Goal: Check status: Check status

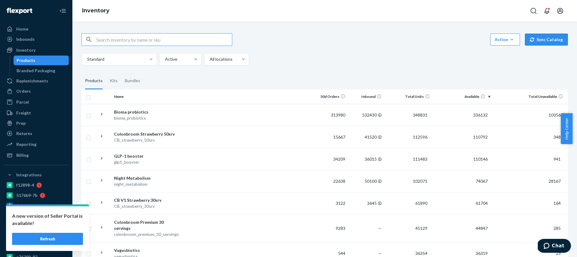
click at [121, 41] on input "text" at bounding box center [164, 39] width 136 height 12
click at [48, 86] on link "Orders" at bounding box center [36, 91] width 65 height 10
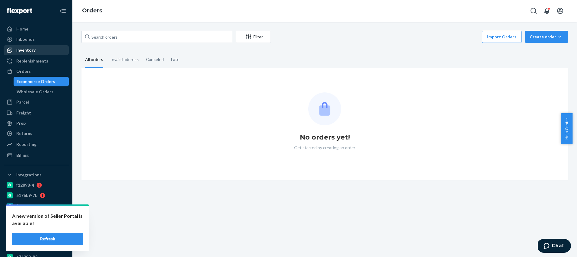
click at [42, 49] on div "Inventory" at bounding box center [36, 50] width 64 height 8
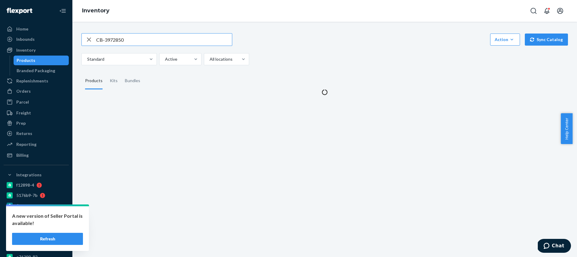
type input "CB-3972850"
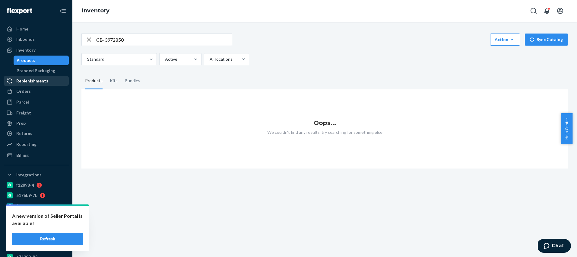
drag, startPoint x: 35, startPoint y: 87, endPoint x: 47, endPoint y: 81, distance: 13.6
click at [35, 87] on div "Orders" at bounding box center [36, 91] width 64 height 8
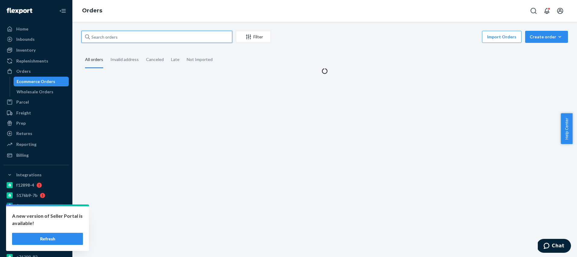
click at [157, 32] on input "text" at bounding box center [156, 37] width 151 height 12
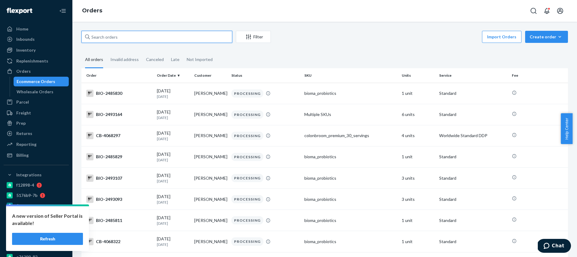
paste input "CB-3972850"
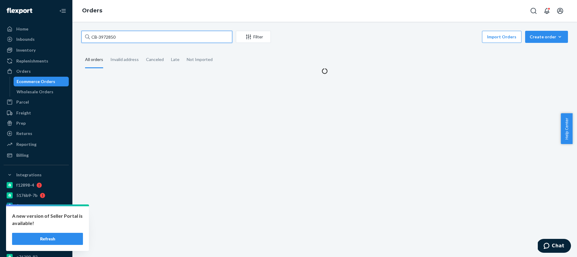
type input "CB-3972850"
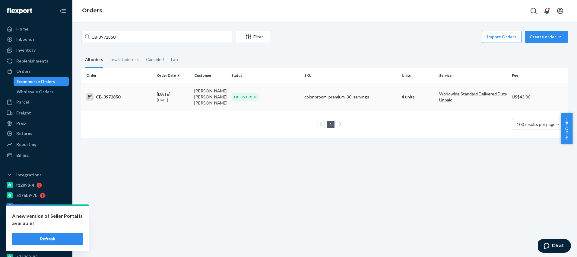
click at [283, 97] on div "DELIVERED" at bounding box center [265, 97] width 71 height 8
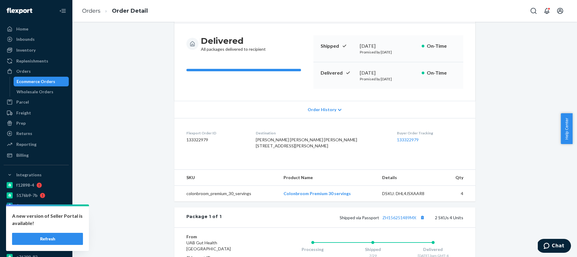
scroll to position [189, 0]
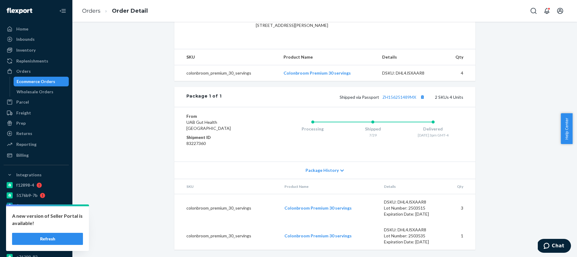
click at [216, 210] on td "colonbroom_premium_30_servings" at bounding box center [227, 208] width 106 height 28
copy td "colonbroom_premium_30_servings"
click at [230, 207] on td "colonbroom_premium_30_servings" at bounding box center [227, 208] width 106 height 28
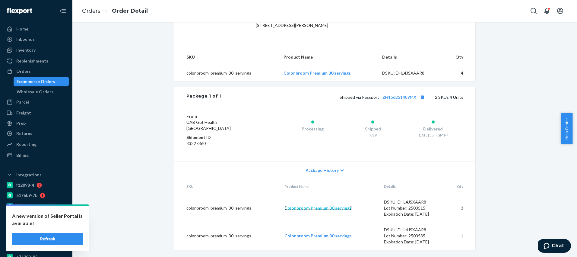
click at [316, 209] on link "Colonbroom Premium 30 servings" at bounding box center [317, 207] width 67 height 5
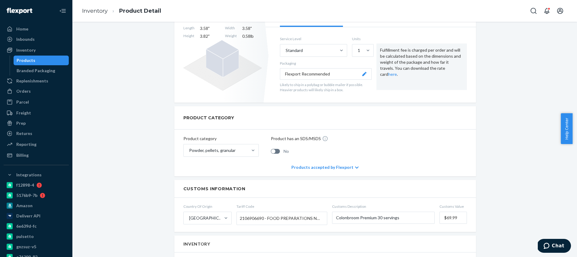
scroll to position [117, 0]
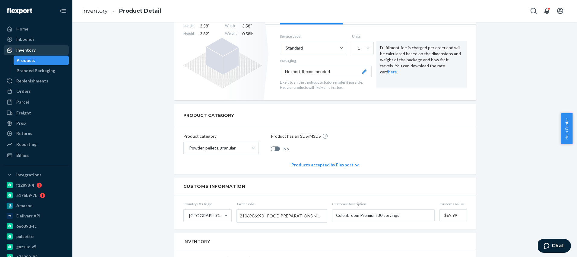
click at [38, 53] on div "Inventory" at bounding box center [36, 50] width 64 height 8
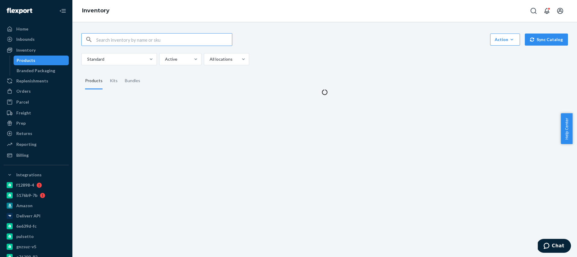
click at [109, 41] on input "text" at bounding box center [164, 39] width 136 height 12
type input "CB-3961205"
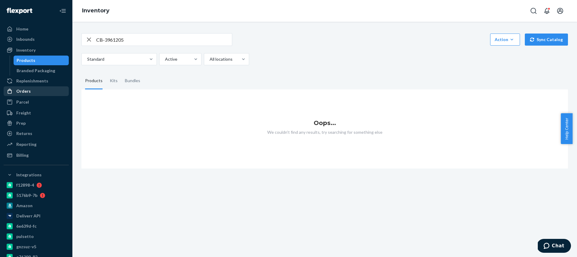
click at [38, 92] on div "Orders" at bounding box center [36, 91] width 64 height 8
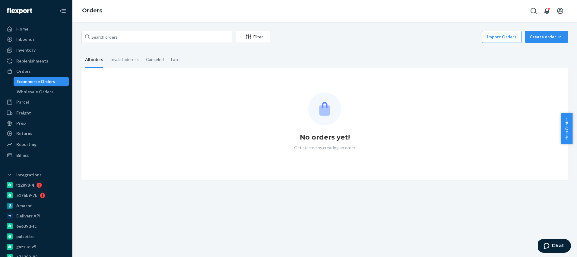
drag, startPoint x: 108, startPoint y: 43, endPoint x: 108, endPoint y: 39, distance: 4.8
click at [108, 43] on div "Filter Import Orders Create order Ecommerce order Removal order" at bounding box center [324, 38] width 487 height 14
click at [108, 39] on input "text" at bounding box center [156, 37] width 151 height 12
paste input "CB-3961205"
type input "CB-3961205"
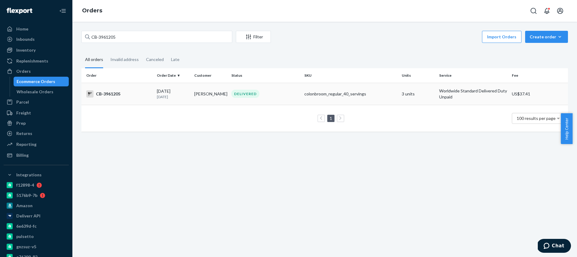
click at [199, 94] on td "Vicente Martínez" at bounding box center [210, 94] width 37 height 22
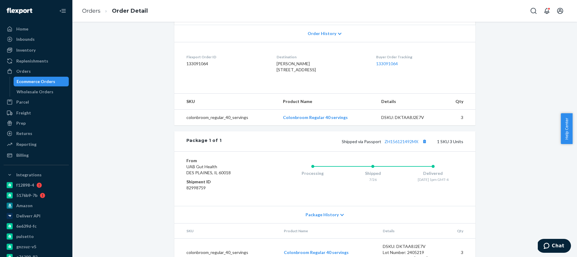
scroll to position [161, 0]
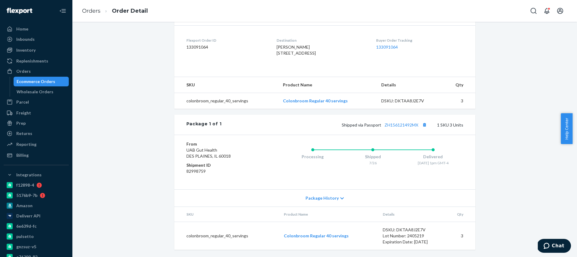
click at [224, 240] on td "colonbroom_regular_40_servings" at bounding box center [226, 236] width 105 height 28
click at [223, 235] on td "colonbroom_regular_40_servings" at bounding box center [226, 236] width 105 height 28
copy td "colonbroom_regular_40_servings"
click at [333, 237] on link "Colonbroom Regular 40 servings" at bounding box center [316, 235] width 65 height 5
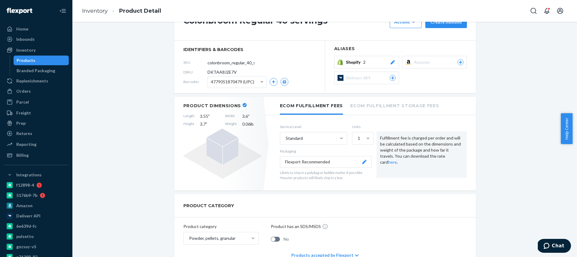
scroll to position [160, 0]
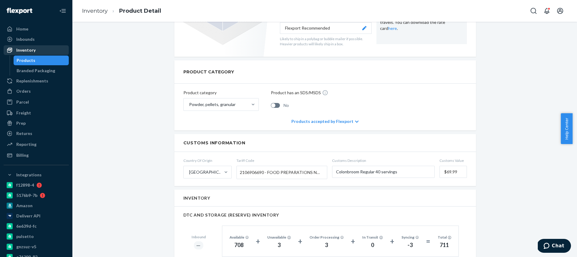
click at [33, 53] on div "Inventory" at bounding box center [25, 50] width 19 height 6
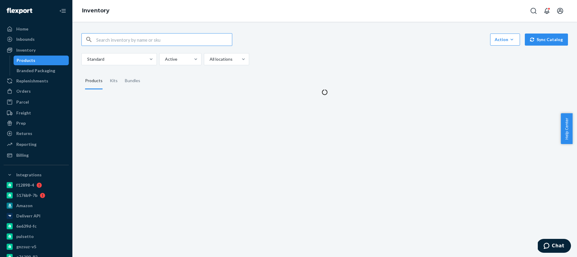
click at [156, 43] on input "text" at bounding box center [164, 39] width 136 height 12
type input "CB-3947519"
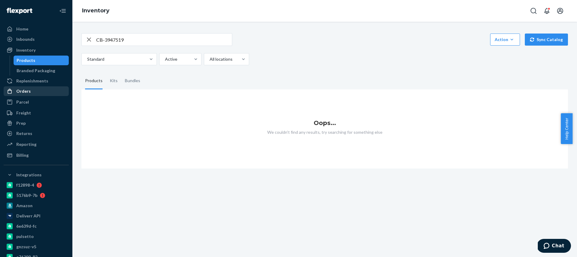
click at [46, 90] on div "Orders" at bounding box center [36, 91] width 64 height 8
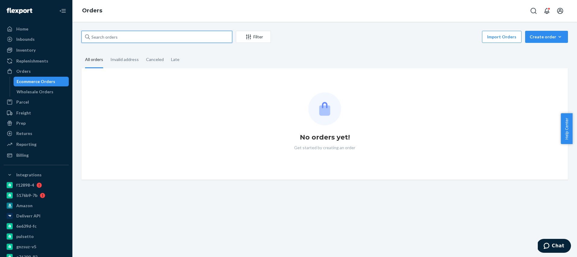
click at [121, 33] on input "text" at bounding box center [156, 37] width 151 height 12
paste input "CB-3947519"
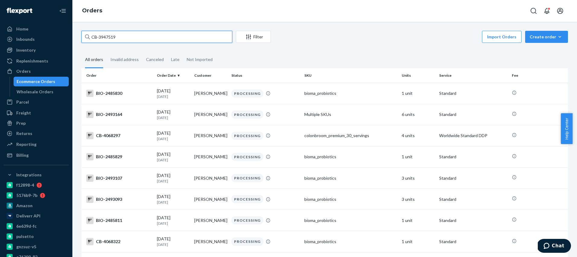
type input "CB-3947519"
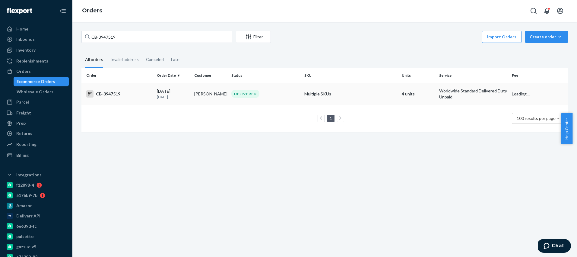
click at [281, 91] on div "DELIVERED" at bounding box center [265, 94] width 71 height 8
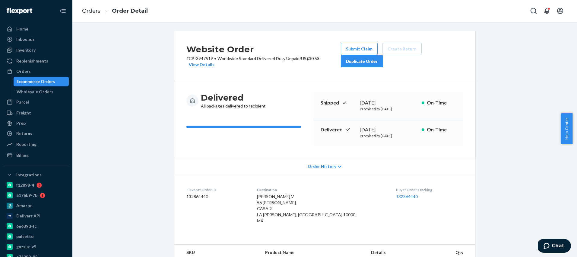
scroll to position [230, 0]
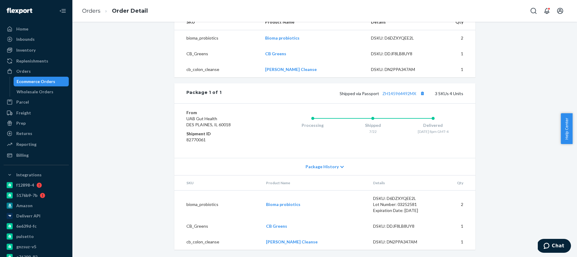
click at [186, 206] on td "bioma_probiotics" at bounding box center [217, 204] width 87 height 28
copy td "bioma_probiotics"
click at [197, 227] on td "CB_Greens" at bounding box center [217, 226] width 87 height 16
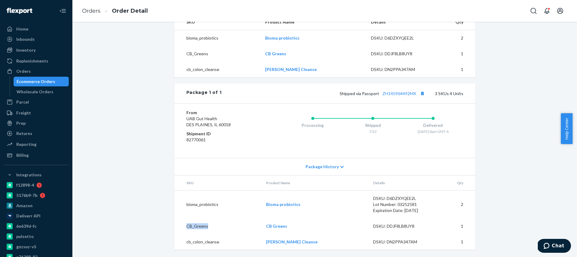
click at [197, 227] on td "CB_Greens" at bounding box center [217, 226] width 87 height 16
copy td "CB_Greens"
click at [194, 242] on td "cb_colon_cleanse" at bounding box center [217, 242] width 87 height 16
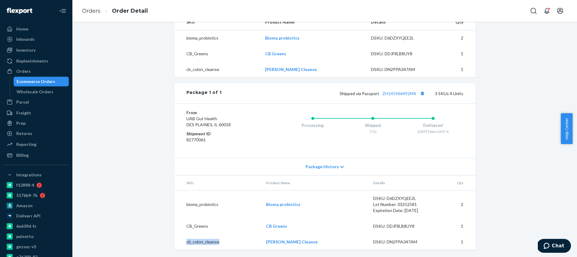
copy td "cb_colon_cleanse"
